Goal: Task Accomplishment & Management: Use online tool/utility

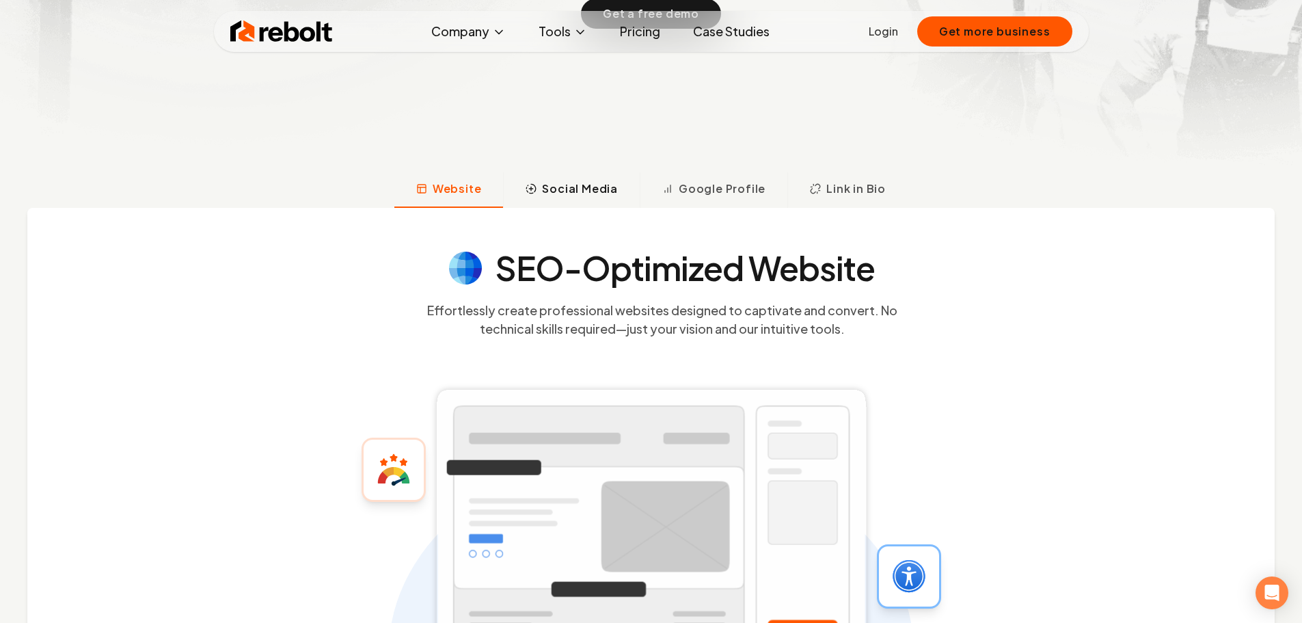
click at [581, 186] on span "Social Media" at bounding box center [580, 188] width 76 height 16
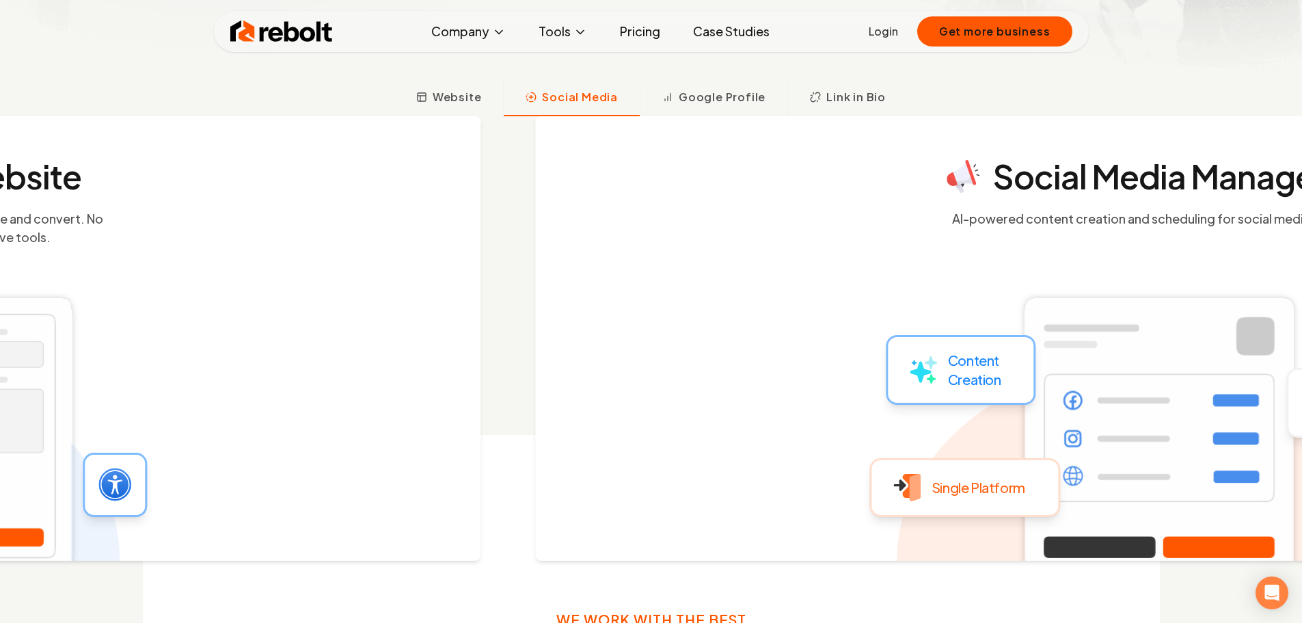
scroll to position [515, 0]
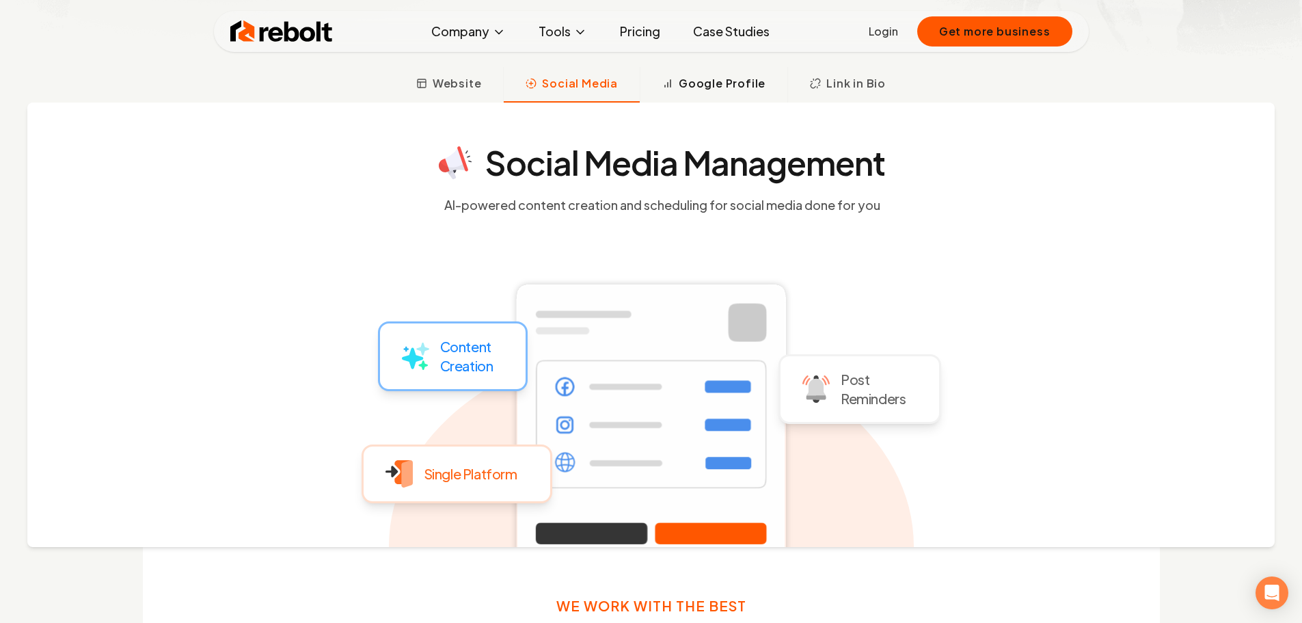
click at [720, 87] on span "Google Profile" at bounding box center [722, 83] width 87 height 16
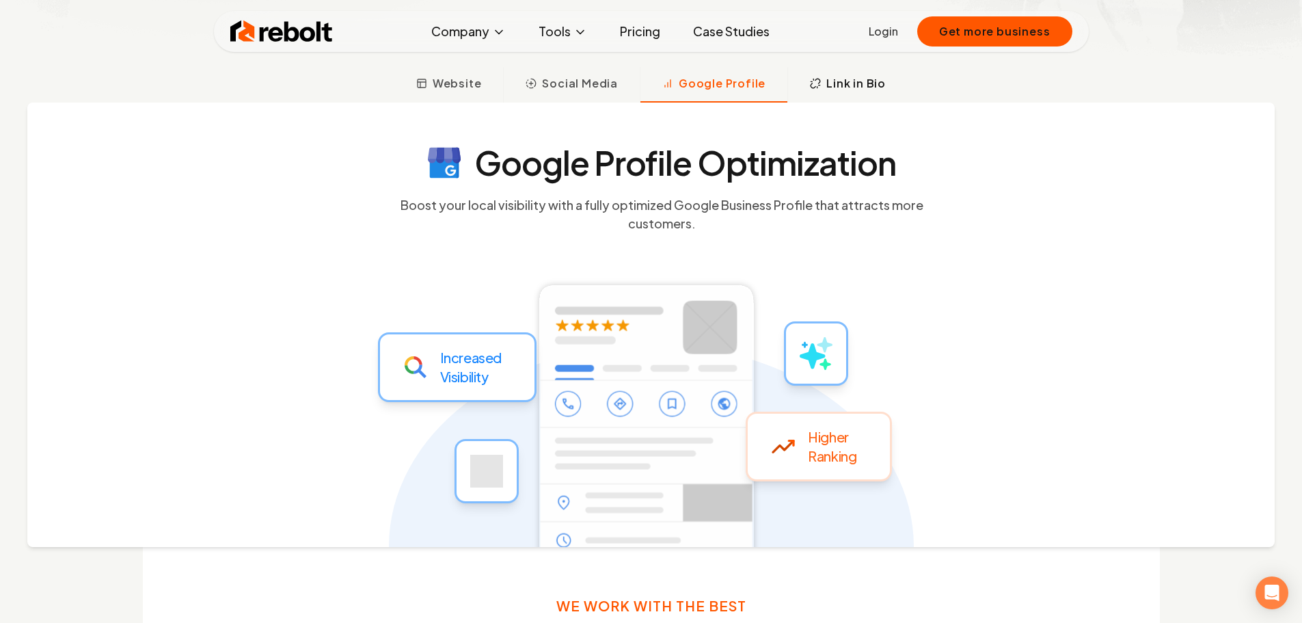
click at [852, 81] on span "Link in Bio" at bounding box center [855, 83] width 59 height 16
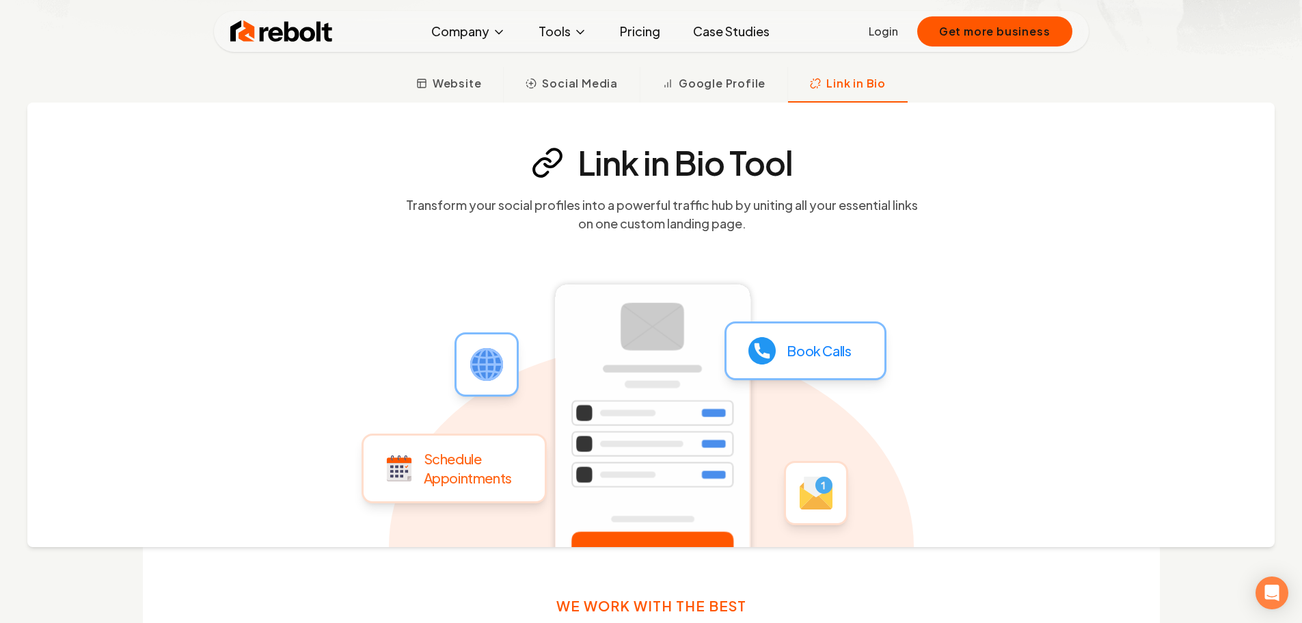
click at [654, 33] on link "Pricing" at bounding box center [640, 31] width 62 height 27
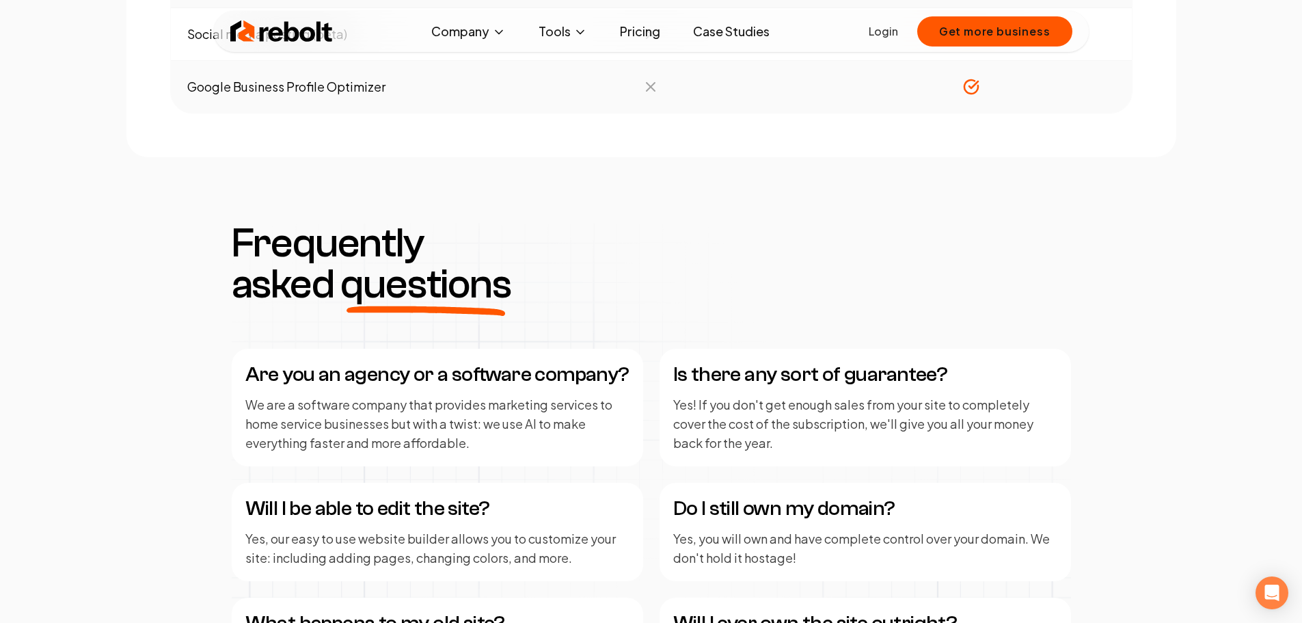
scroll to position [1572, 0]
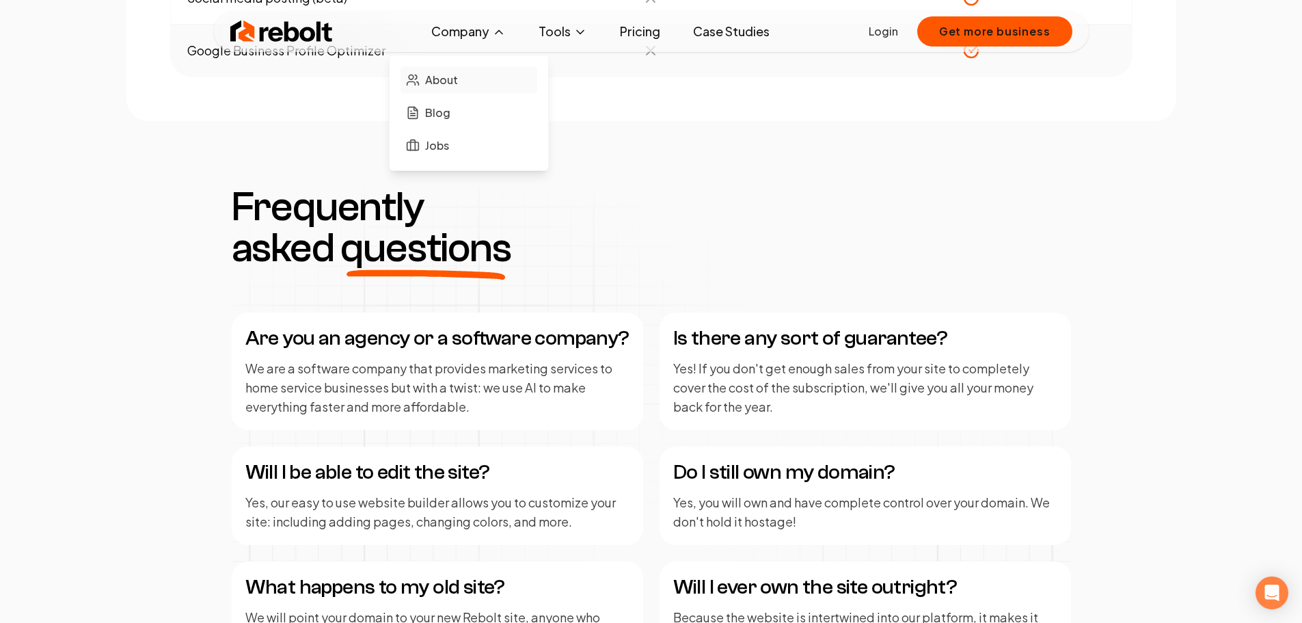
click at [445, 83] on span "About" at bounding box center [441, 80] width 33 height 16
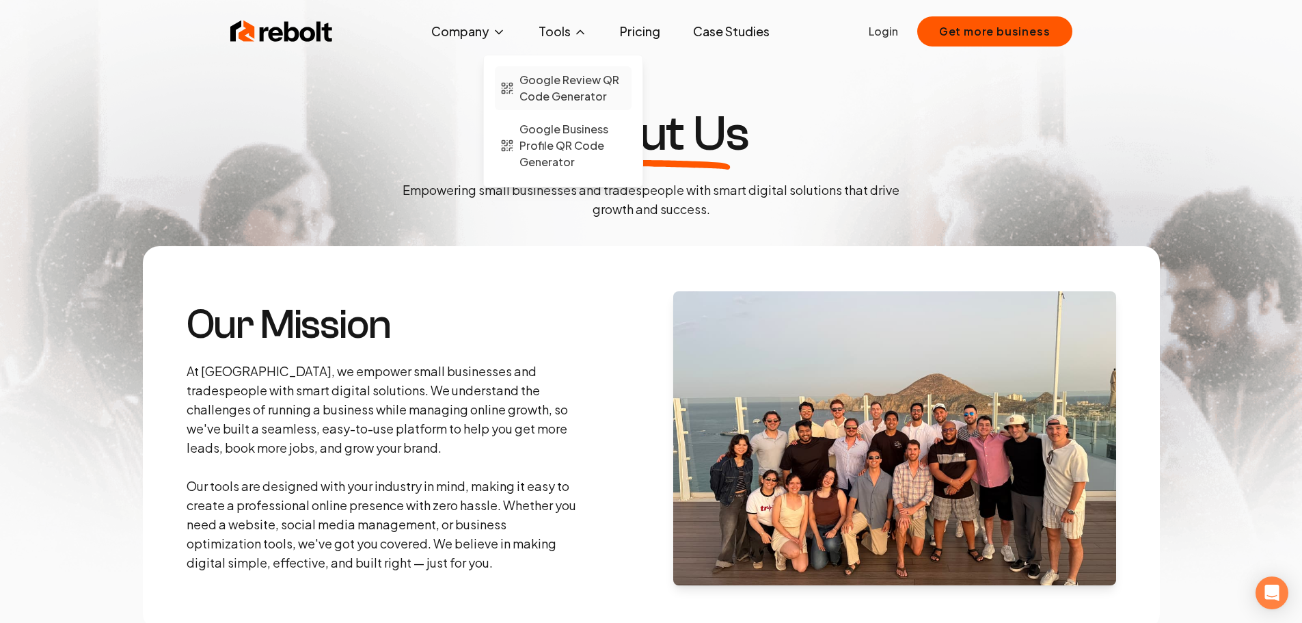
click at [578, 85] on span "Google Review QR Code Generator" at bounding box center [572, 88] width 107 height 33
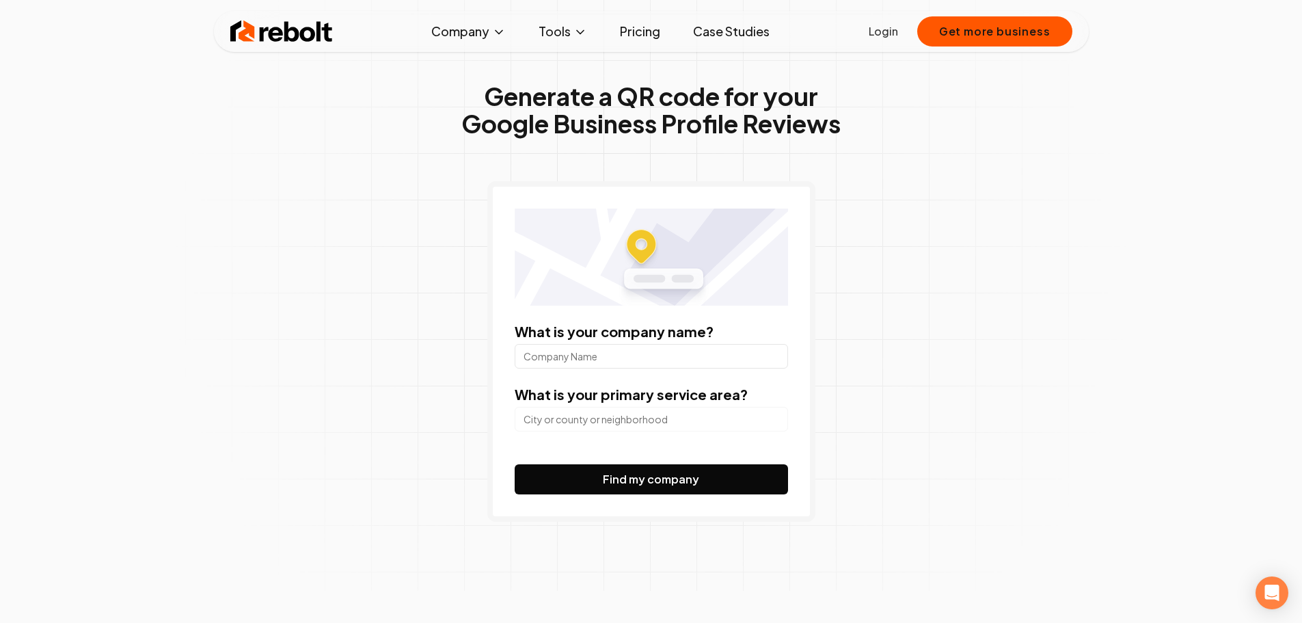
scroll to position [68, 0]
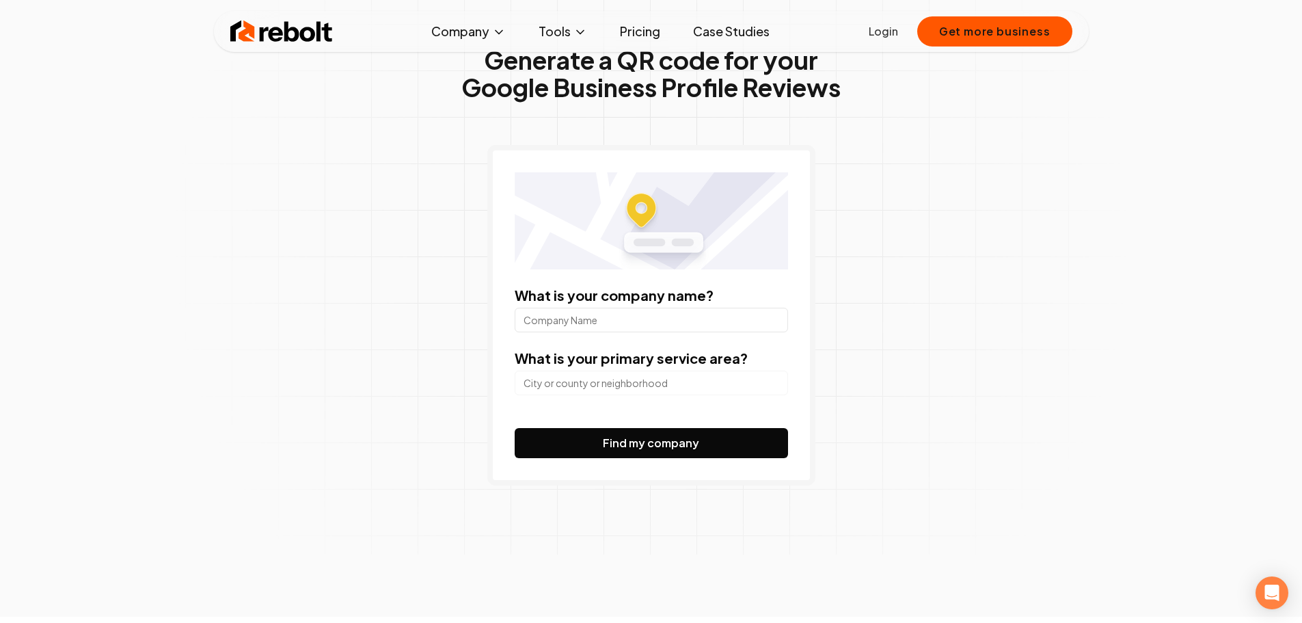
click at [634, 323] on input "What is your company name?" at bounding box center [651, 320] width 273 height 25
type input "Ground Hound Landworks LLC"
click at [636, 375] on input "search" at bounding box center [651, 382] width 273 height 25
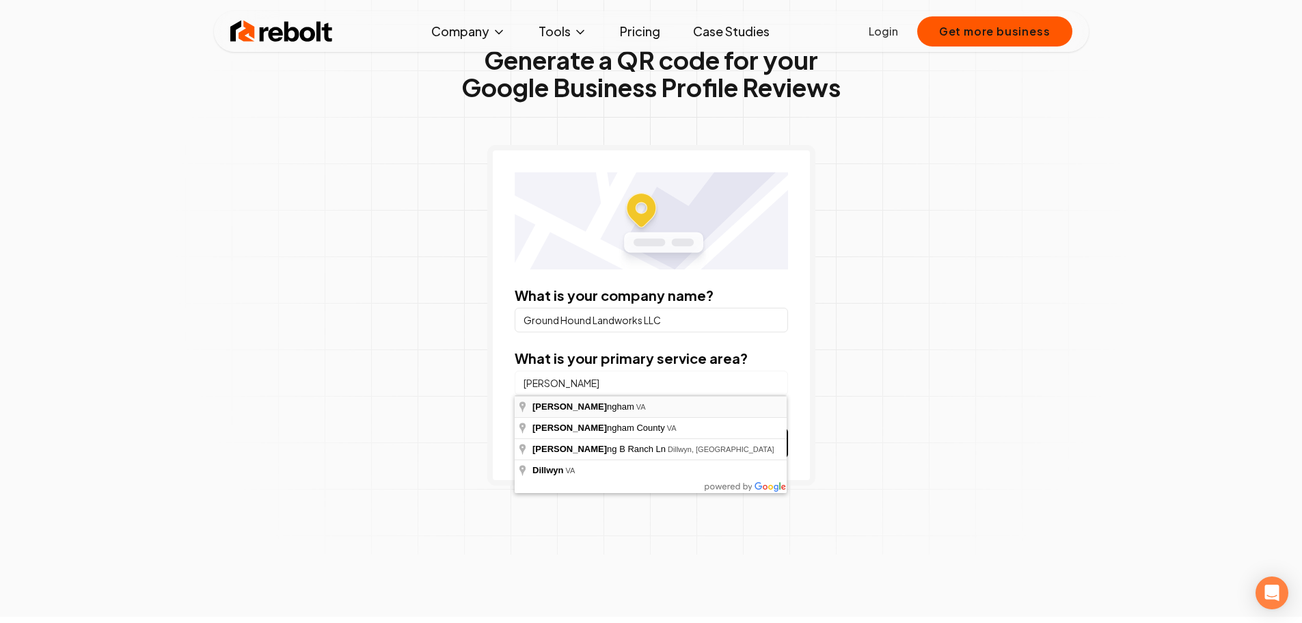
type input "[GEOGRAPHIC_DATA], [GEOGRAPHIC_DATA]"
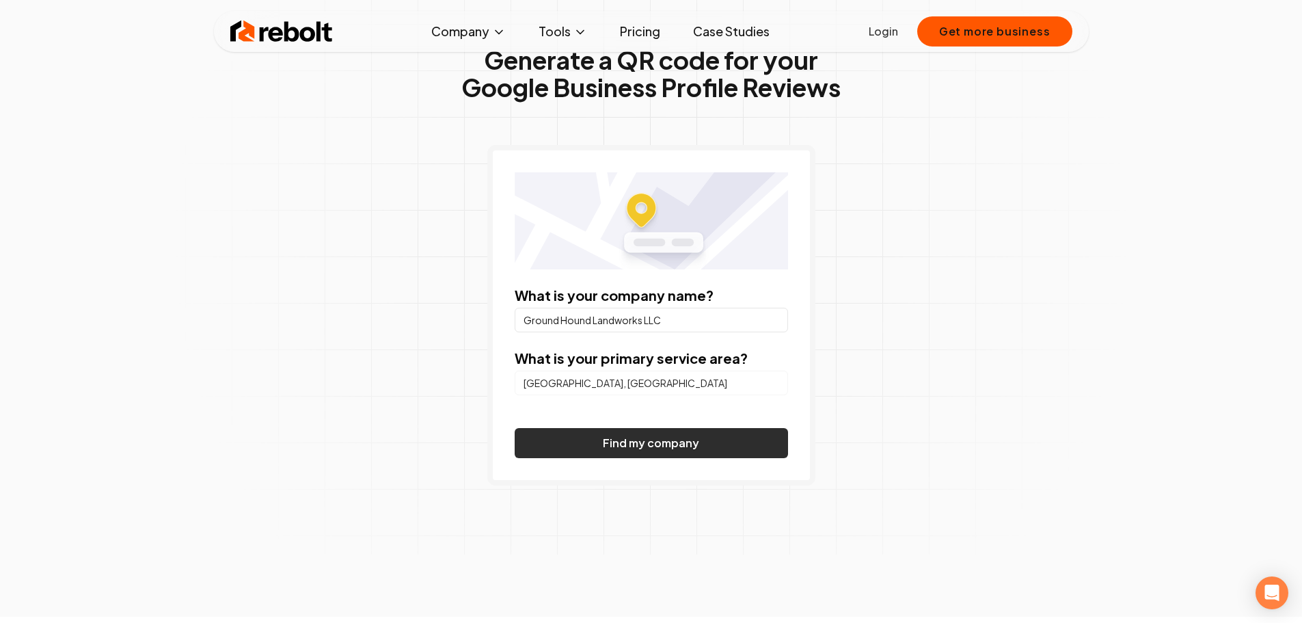
click at [608, 439] on button "Find my company" at bounding box center [651, 443] width 273 height 30
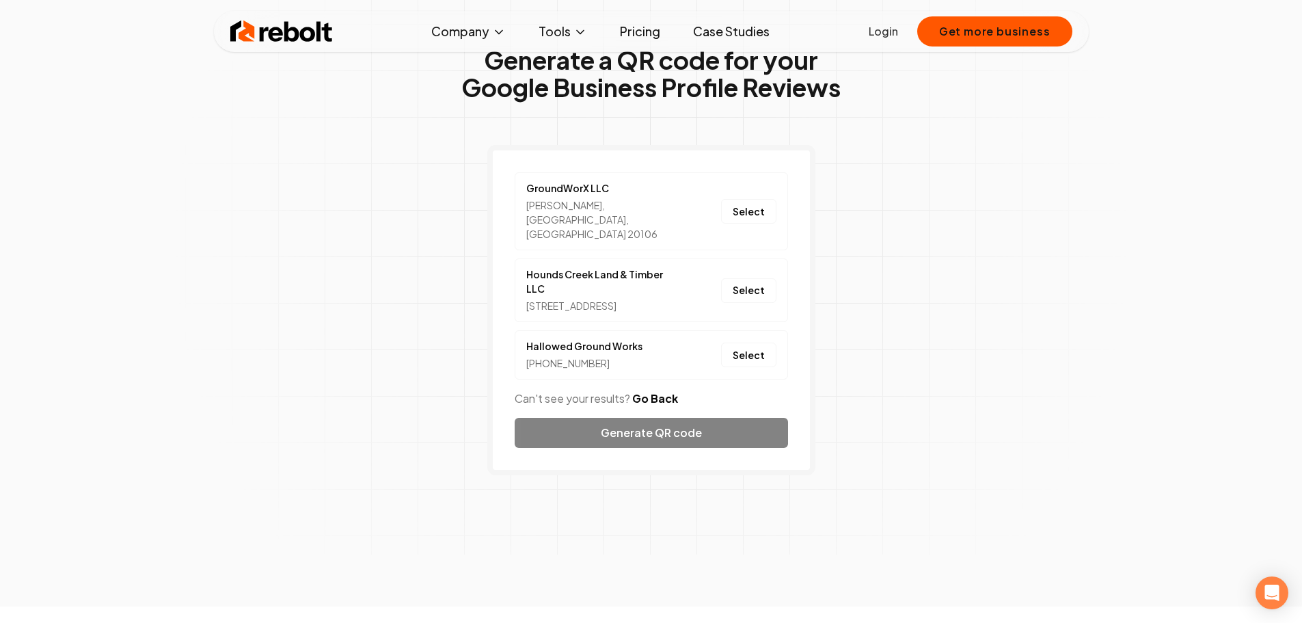
click at [653, 390] on button "Go Back" at bounding box center [655, 398] width 46 height 16
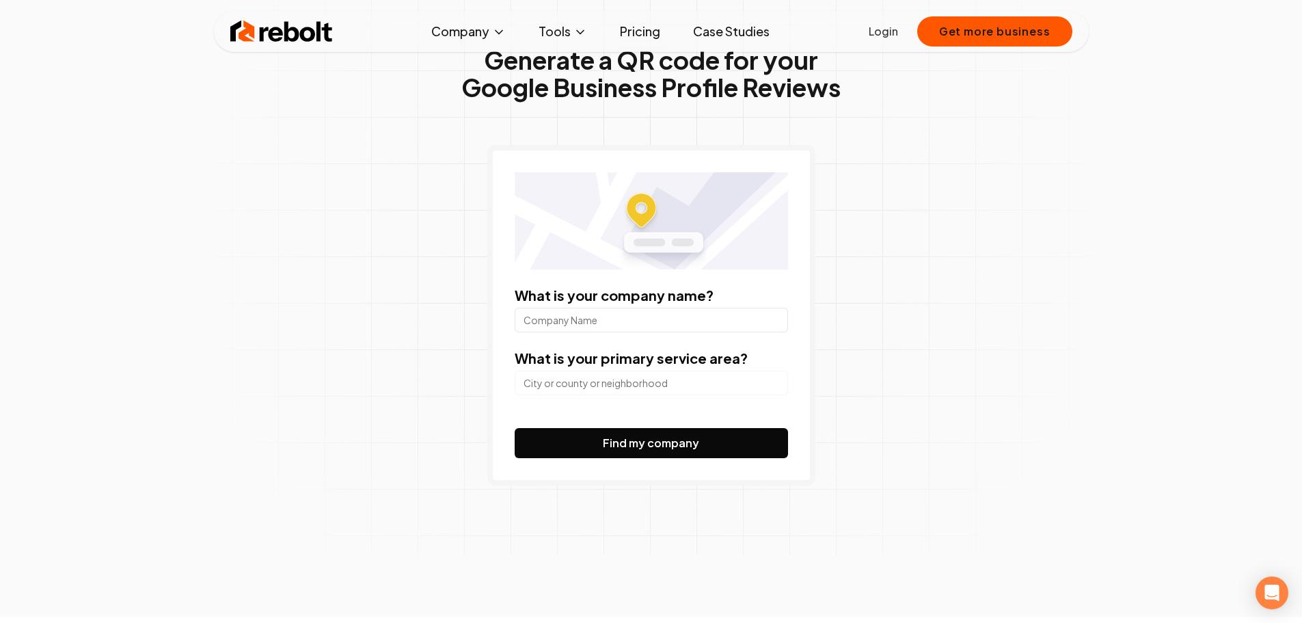
click at [629, 325] on input "What is your company name?" at bounding box center [651, 320] width 273 height 25
type input "Ground Hound Landworks"
click at [660, 382] on input "search" at bounding box center [651, 382] width 273 height 25
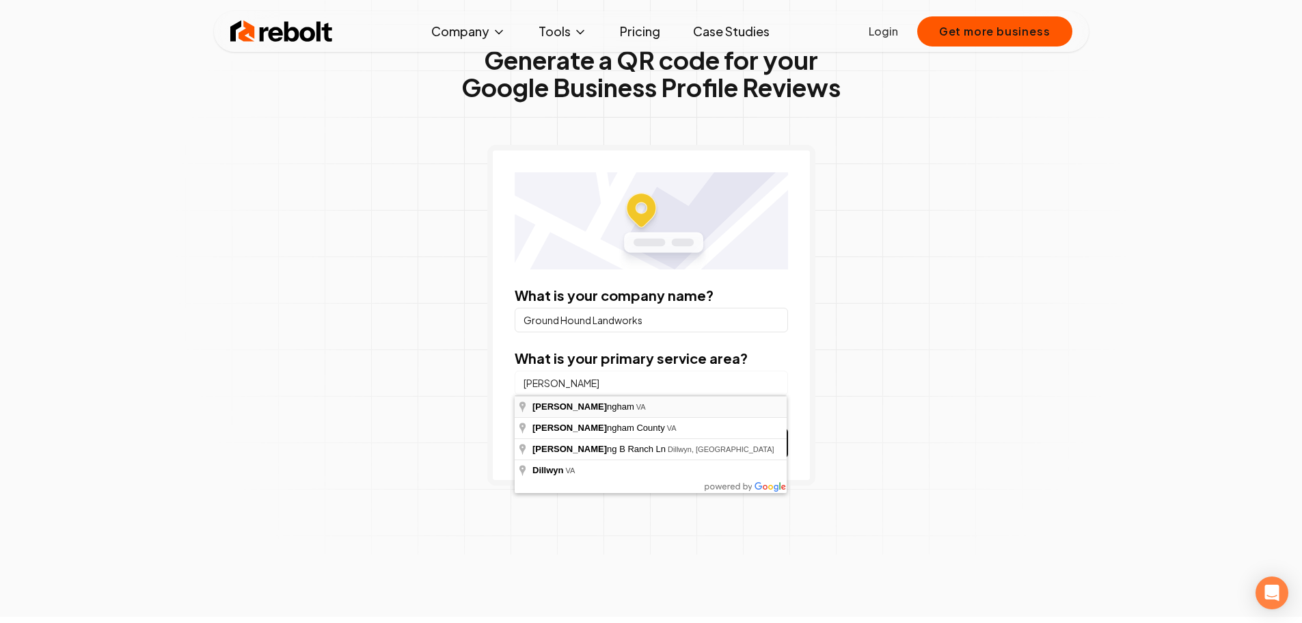
type input "[GEOGRAPHIC_DATA], [GEOGRAPHIC_DATA]"
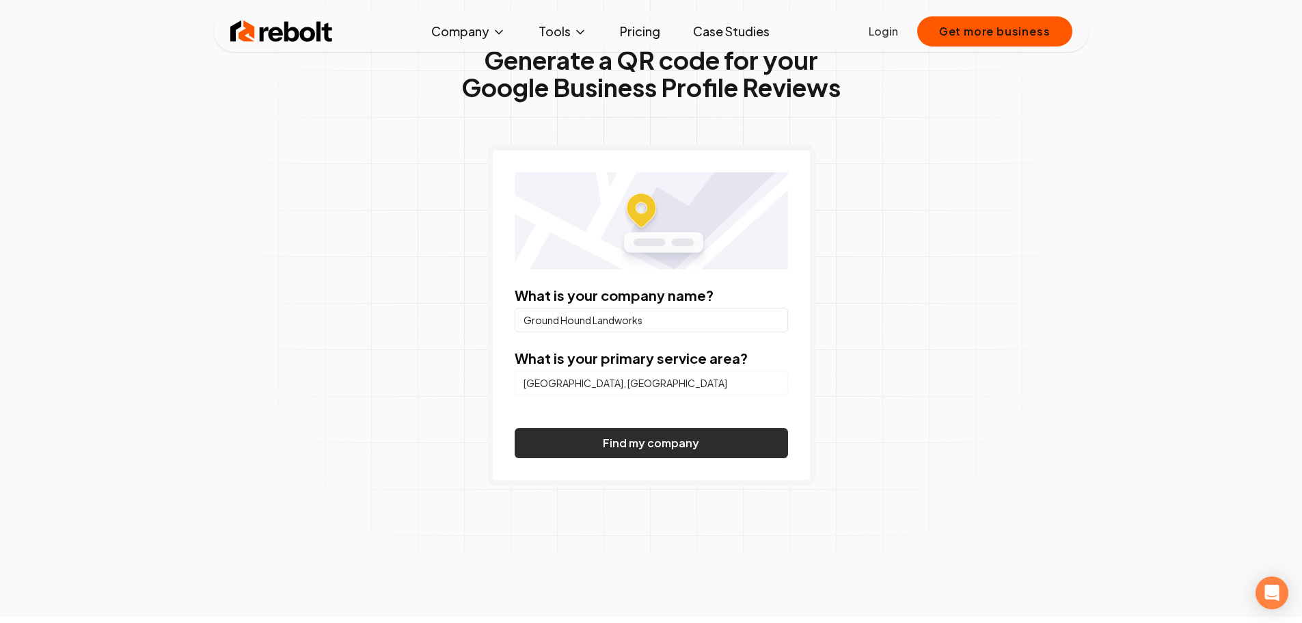
click at [623, 432] on button "Find my company" at bounding box center [651, 443] width 273 height 30
